Goal: Task Accomplishment & Management: Manage account settings

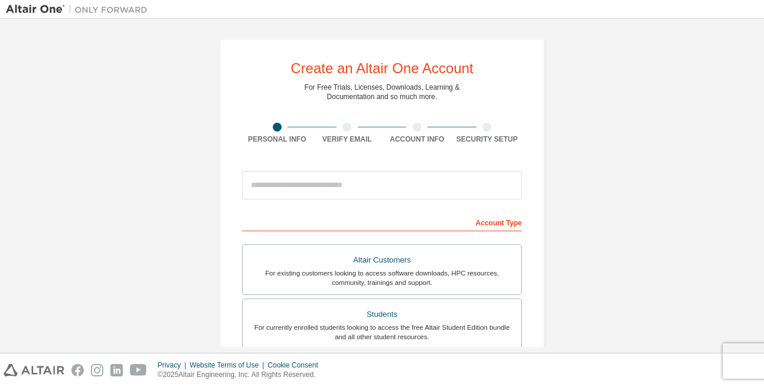
click at [340, 202] on div at bounding box center [382, 185] width 280 height 40
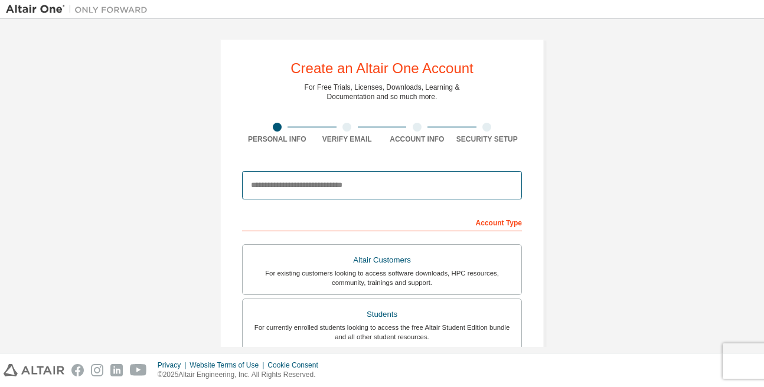
click at [340, 181] on input "email" at bounding box center [382, 185] width 280 height 28
type input "**********"
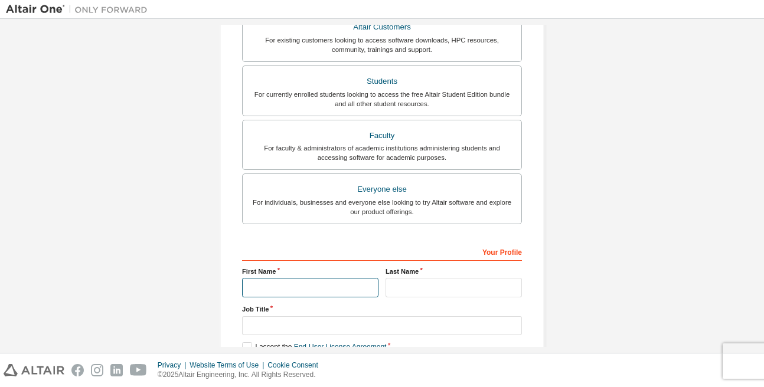
scroll to position [219, 0]
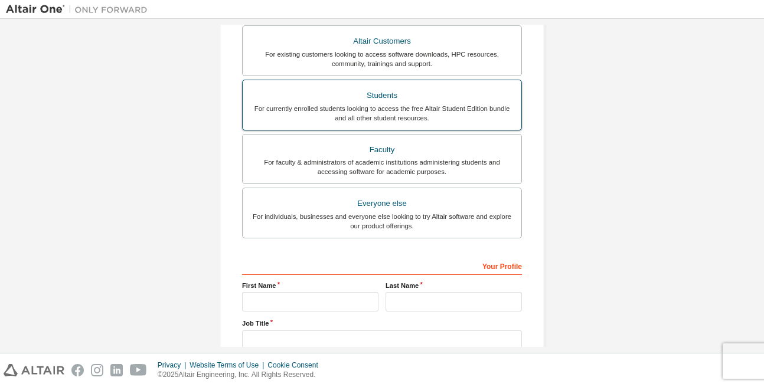
click at [343, 119] on div "For currently enrolled students looking to access the free Altair Student Editi…" at bounding box center [382, 113] width 265 height 19
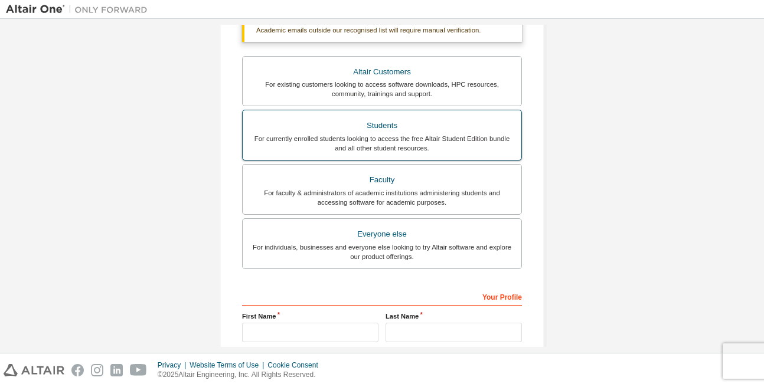
scroll to position [250, 0]
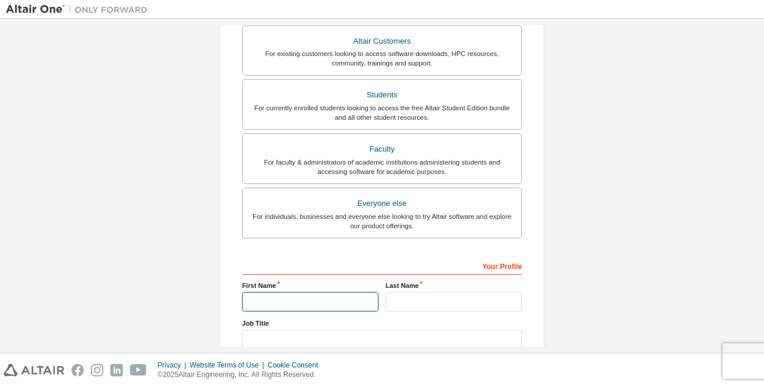
click at [296, 296] on input "text" at bounding box center [310, 301] width 136 height 19
type input "********"
type input "******"
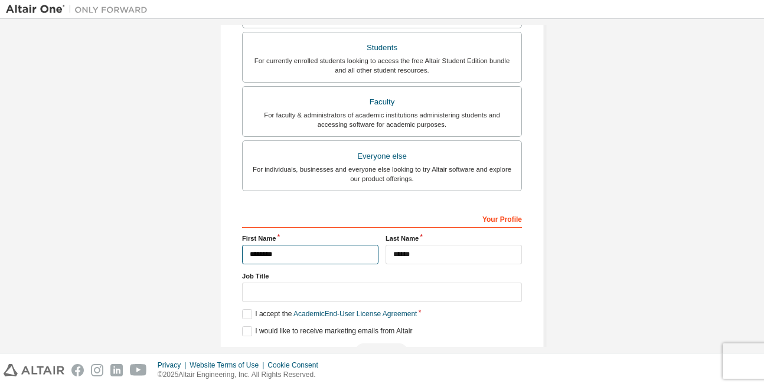
scroll to position [266, 0]
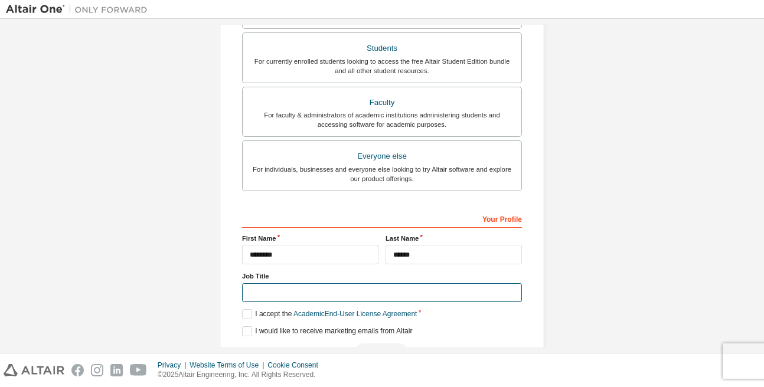
click at [309, 295] on input "text" at bounding box center [382, 292] width 280 height 19
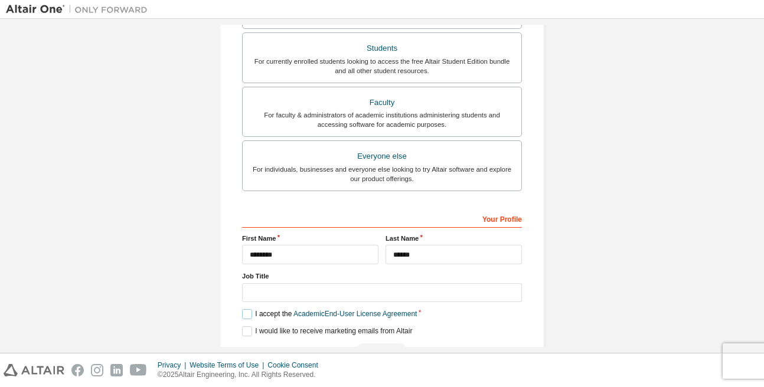
click at [251, 315] on label "I accept the Academic End-User License Agreement" at bounding box center [329, 314] width 175 height 10
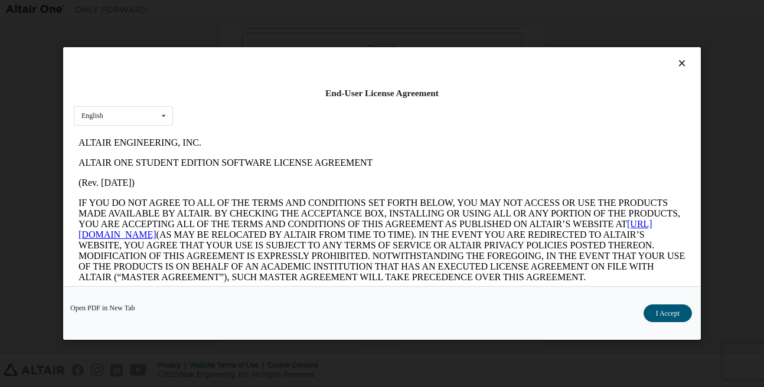
scroll to position [0, 0]
click at [666, 315] on button "I Accept" at bounding box center [668, 314] width 48 height 18
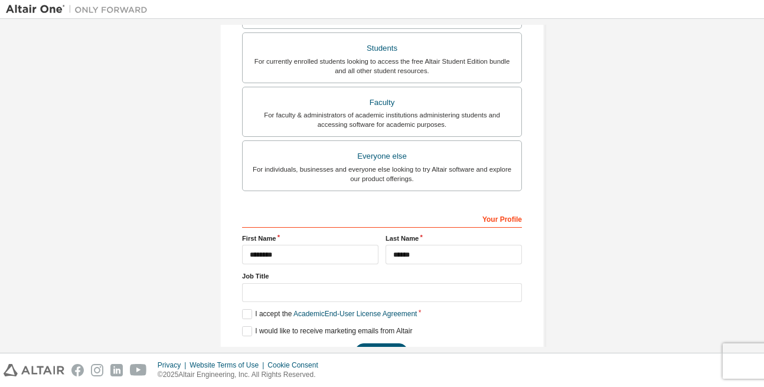
scroll to position [303, 0]
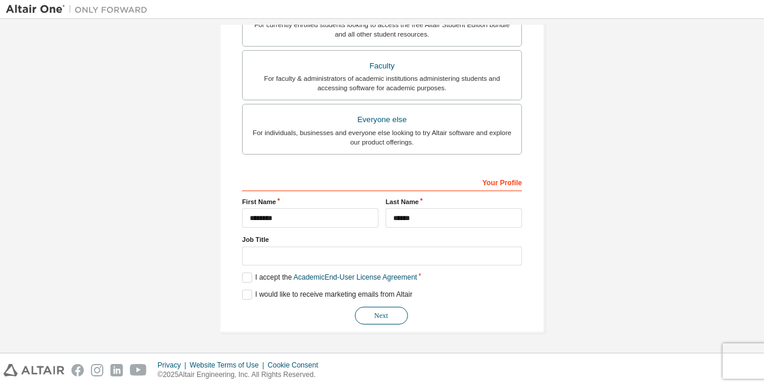
click at [385, 314] on button "Next" at bounding box center [381, 316] width 53 height 18
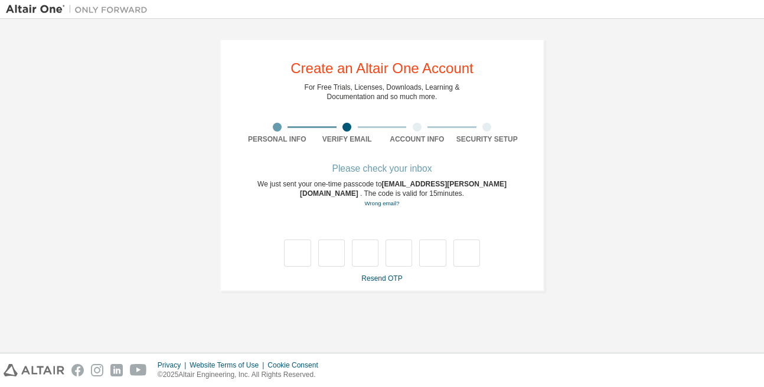
type input "*"
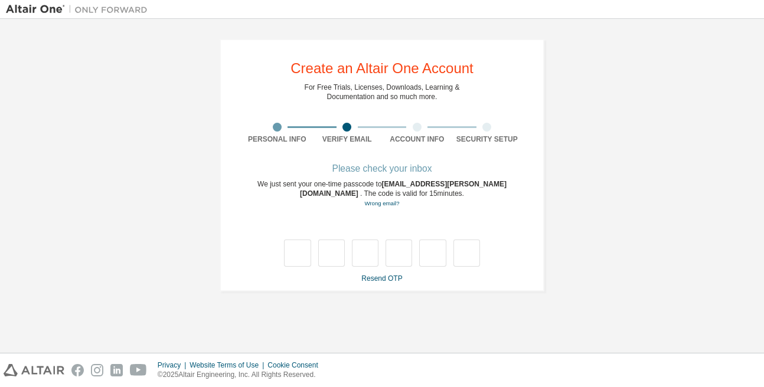
type input "*"
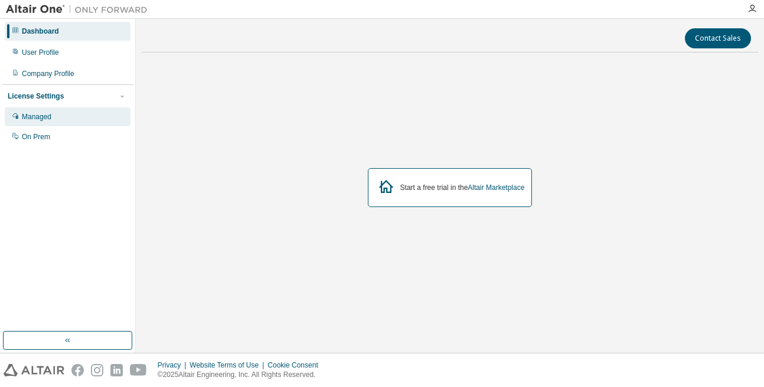
click at [56, 119] on div "Managed" at bounding box center [68, 116] width 126 height 19
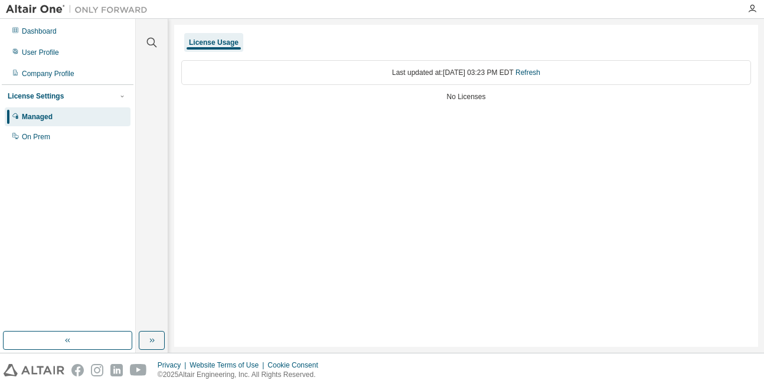
click at [376, 67] on div "Last updated at: [DATE] 03:23 PM EDT Refresh" at bounding box center [466, 72] width 570 height 25
click at [225, 44] on div "License Usage" at bounding box center [214, 42] width 50 height 9
click at [62, 142] on div "On Prem" at bounding box center [68, 137] width 126 height 19
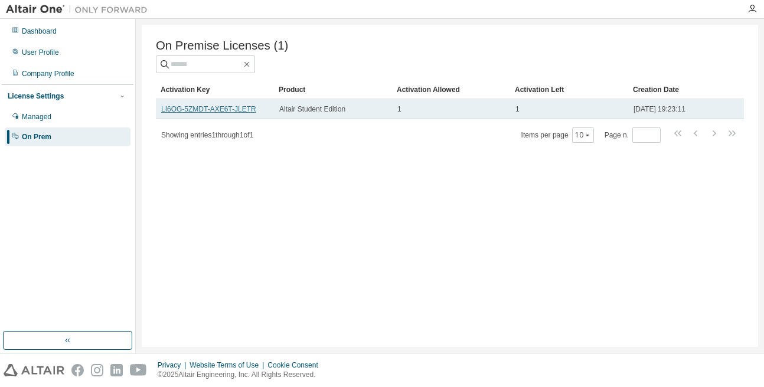
click at [221, 113] on link "LI6OG-5ZMDT-AXE6T-JLETR" at bounding box center [208, 109] width 95 height 8
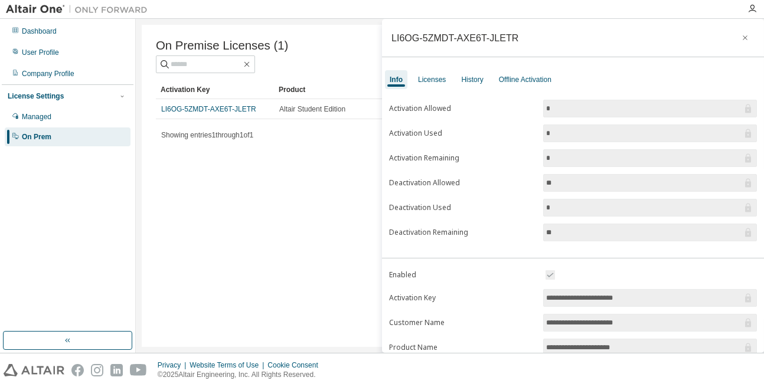
click at [118, 8] on img at bounding box center [80, 10] width 148 height 12
click at [749, 10] on icon "button" at bounding box center [752, 8] width 9 height 9
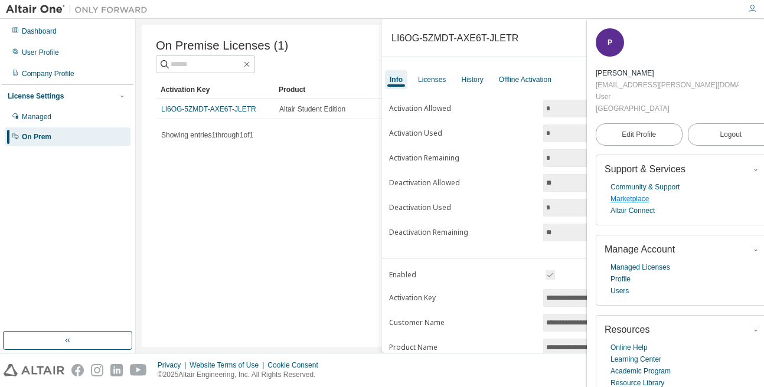
click at [638, 193] on link "Marketplace" at bounding box center [630, 199] width 38 height 12
